Goal: Information Seeking & Learning: Learn about a topic

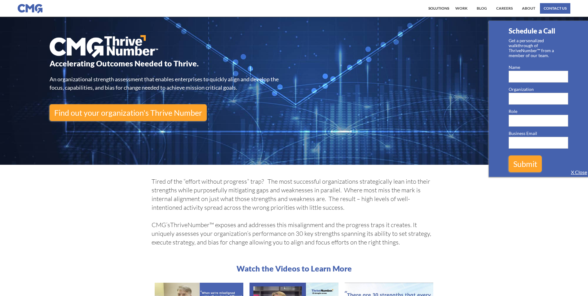
click at [504, 8] on link "Careers" at bounding box center [504, 8] width 20 height 11
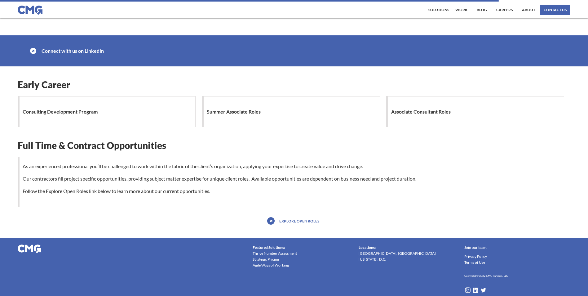
scroll to position [517, 0]
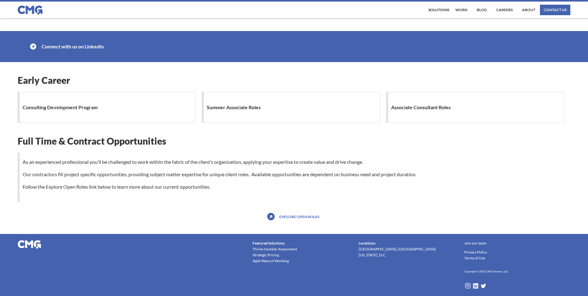
click at [66, 108] on h1 "Consulting Development Program" at bounding box center [62, 107] width 78 height 12
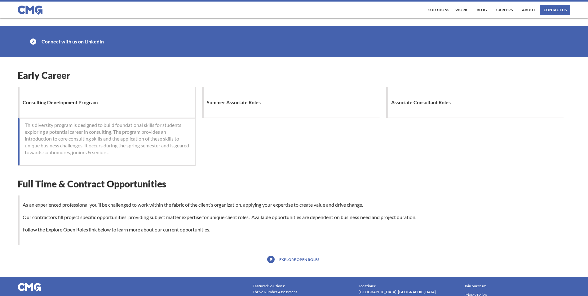
click at [229, 108] on h1 "Summer Associate Roles" at bounding box center [235, 102] width 57 height 12
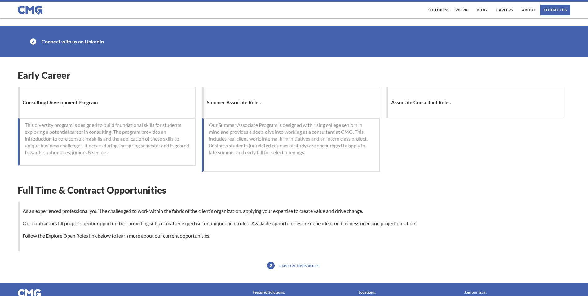
click at [412, 107] on h1 "Associate Consultant Roles" at bounding box center [422, 102] width 63 height 12
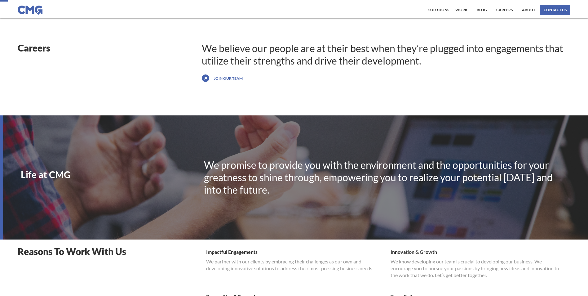
scroll to position [0, 0]
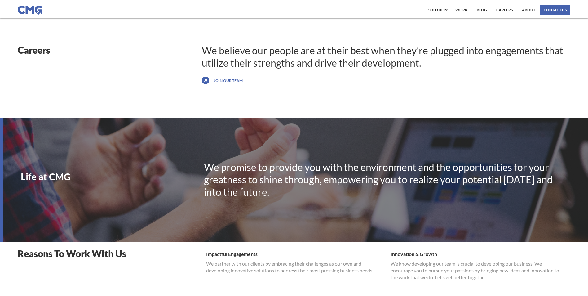
click at [529, 9] on link "About" at bounding box center [528, 10] width 16 height 11
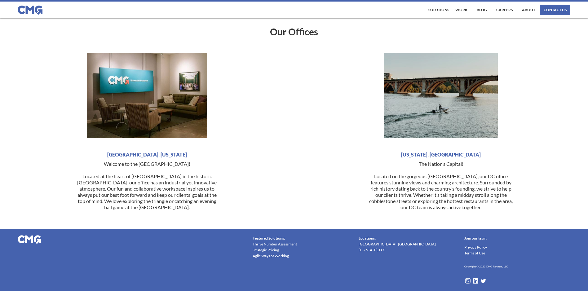
scroll to position [1505, 0]
click at [445, 10] on div "Solutions" at bounding box center [438, 10] width 21 height 4
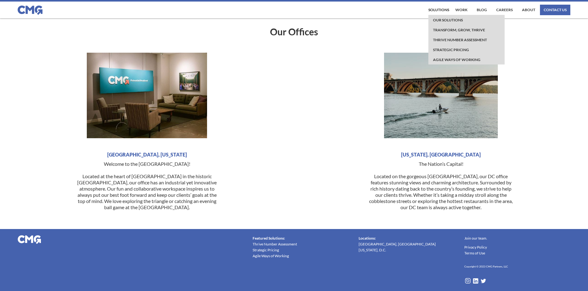
click at [449, 19] on link "Our Solutions" at bounding box center [447, 20] width 33 height 10
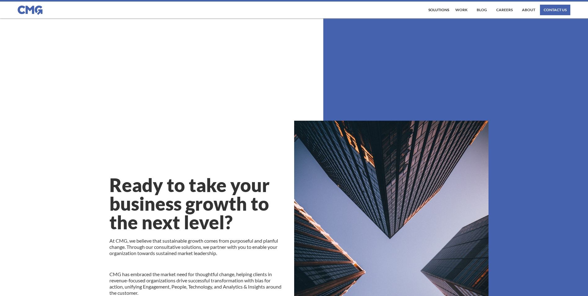
click at [20, 8] on img at bounding box center [30, 10] width 25 height 9
